Goal: Complete application form

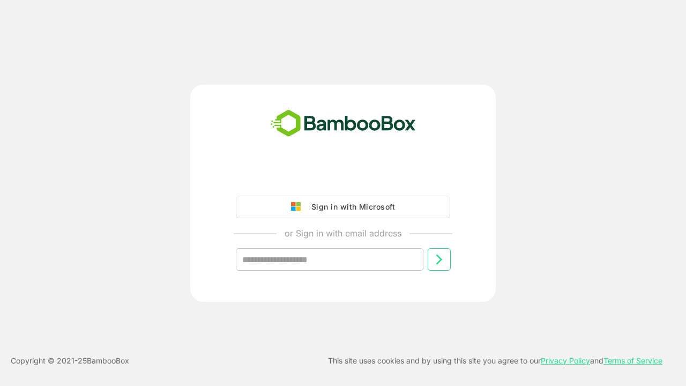
type input "**********"
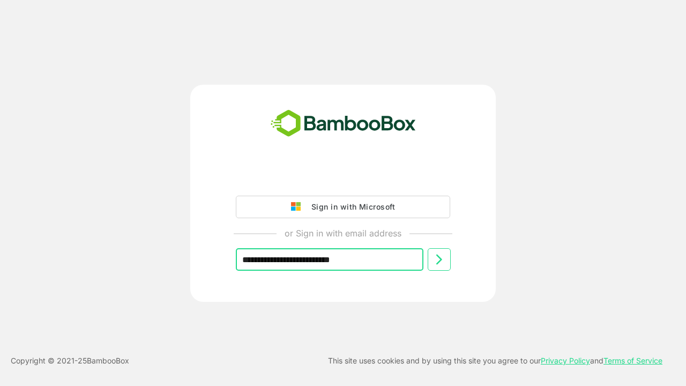
click at [439, 259] on icon at bounding box center [438, 259] width 13 height 13
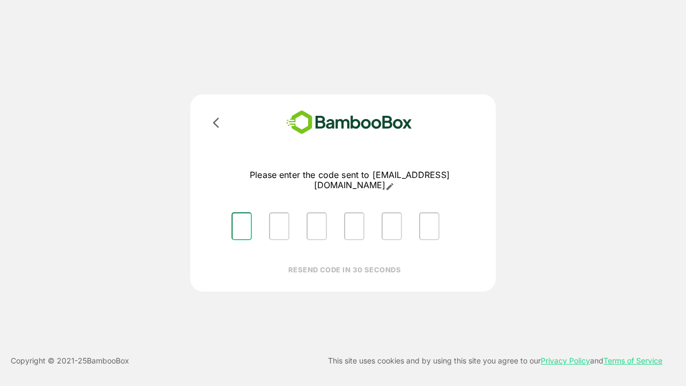
type input "*"
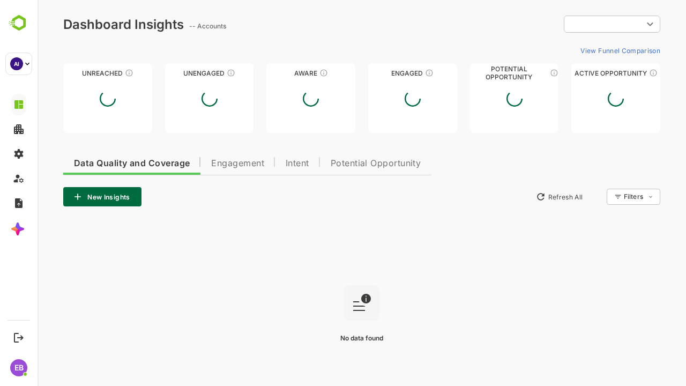
type input "**********"
